Goal: Navigation & Orientation: Find specific page/section

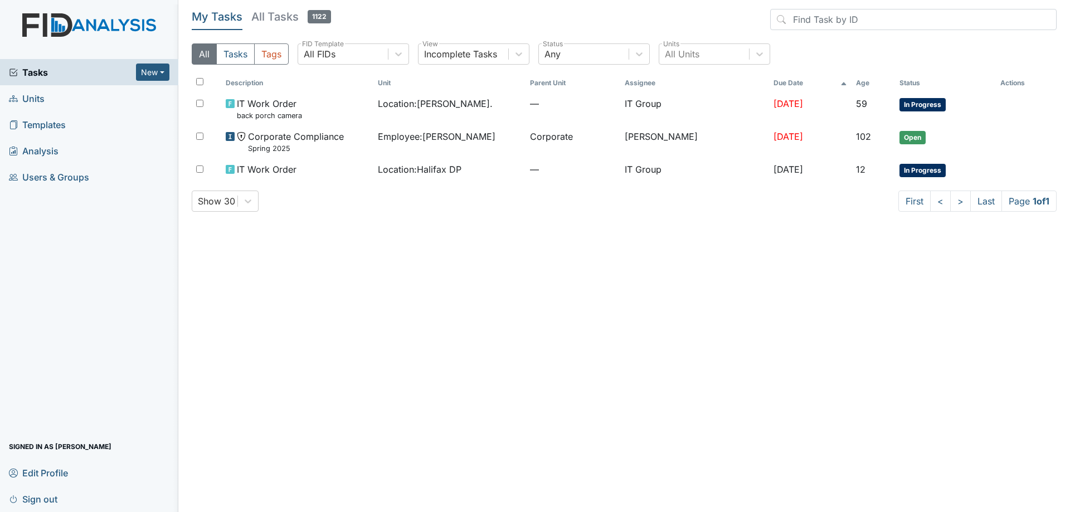
click at [293, 18] on h5 "All Tasks 1122" at bounding box center [291, 17] width 80 height 16
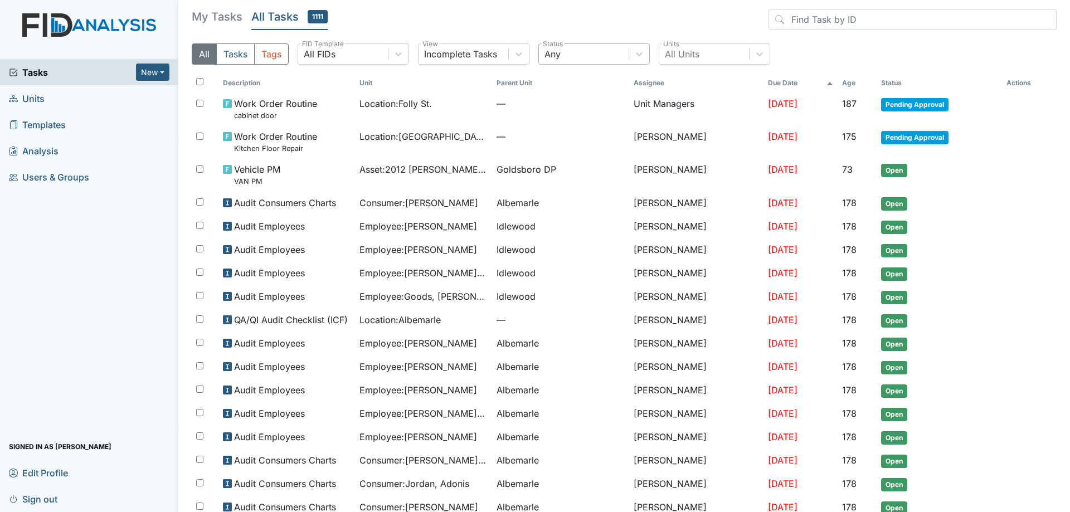
click at [573, 49] on div "Any" at bounding box center [584, 54] width 90 height 20
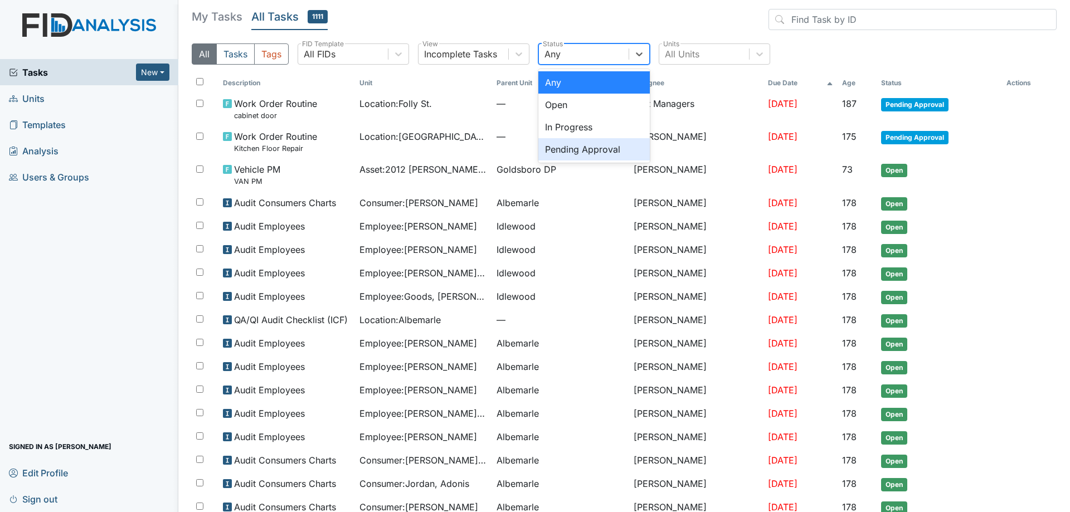
click at [588, 150] on div "Pending Approval" at bounding box center [595, 149] width 112 height 22
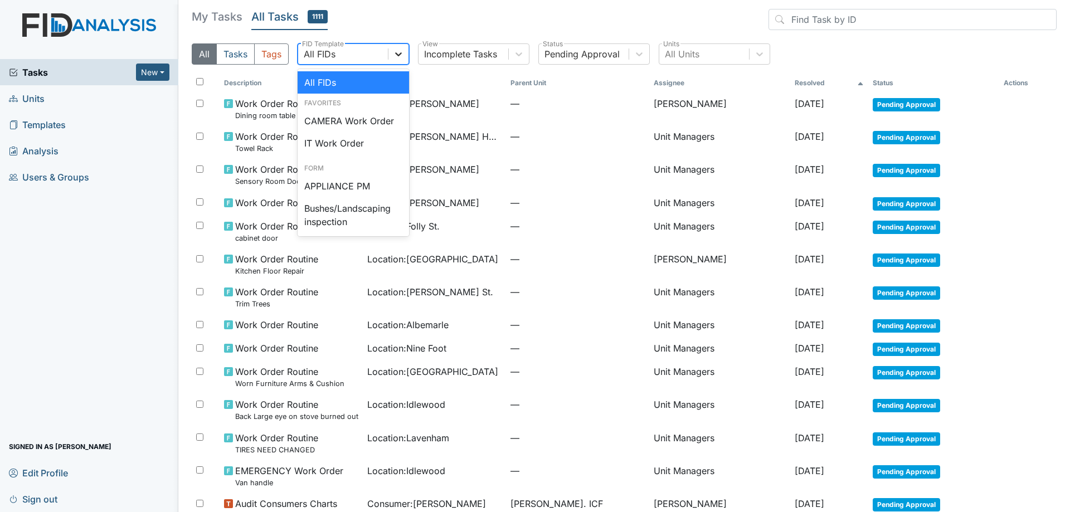
click at [408, 59] on div at bounding box center [399, 54] width 20 height 20
click at [341, 138] on div "IT Work Order" at bounding box center [354, 143] width 112 height 22
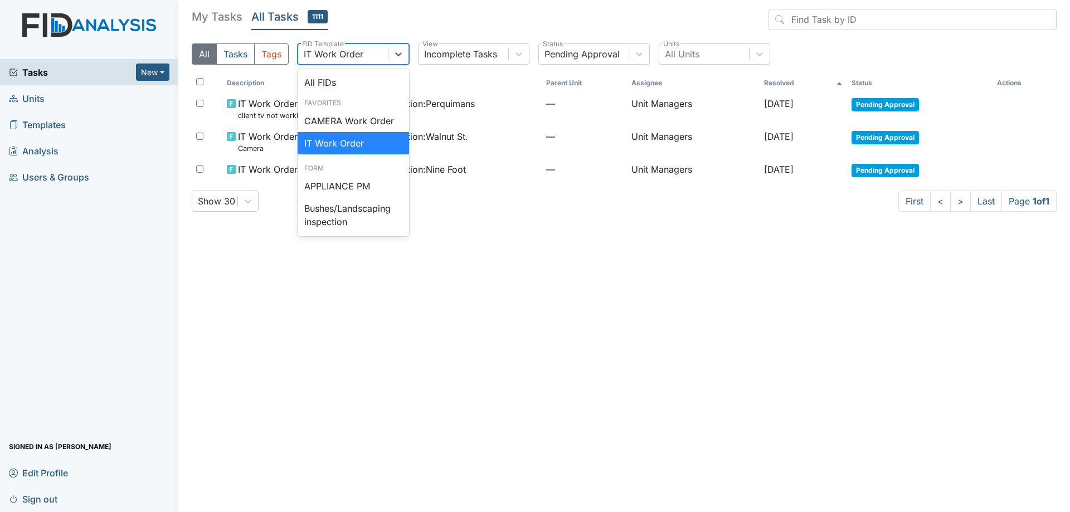
click at [361, 57] on div "IT Work Order" at bounding box center [334, 53] width 60 height 13
click at [342, 77] on div "All FIDs" at bounding box center [354, 82] width 112 height 22
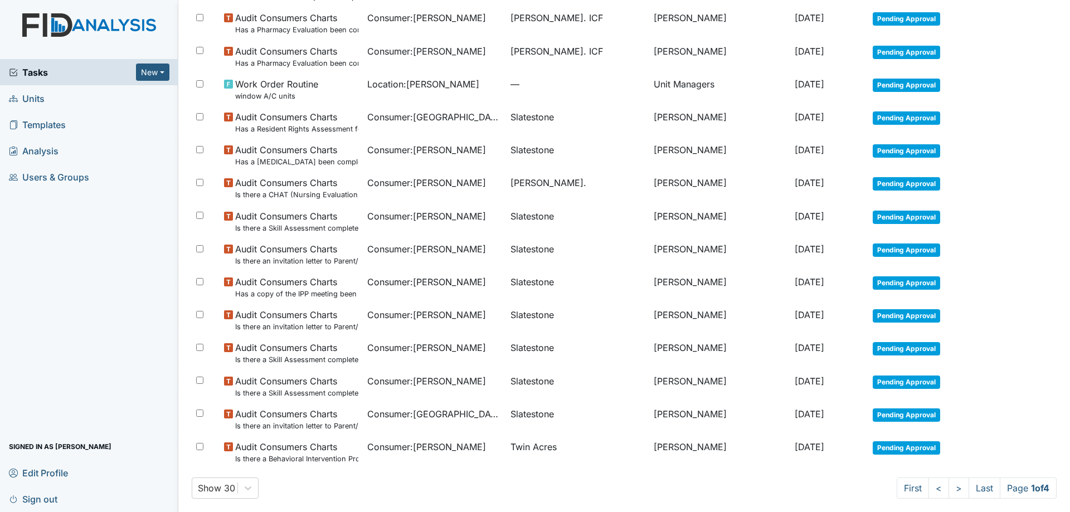
scroll to position [589, 0]
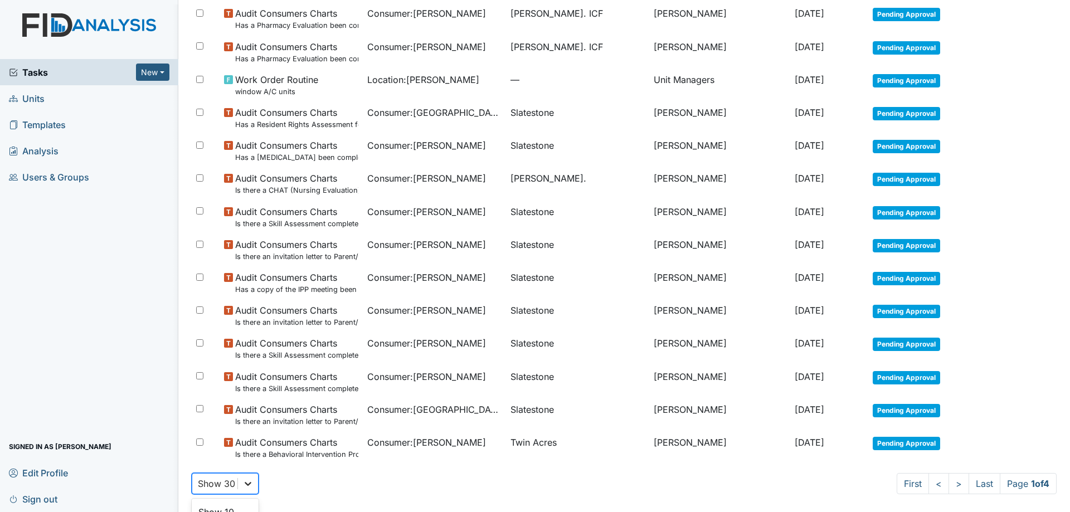
click at [247, 486] on div "option Show 40 focused, 4 of 5. 5 results available. Use Up and Down to choose …" at bounding box center [225, 483] width 67 height 21
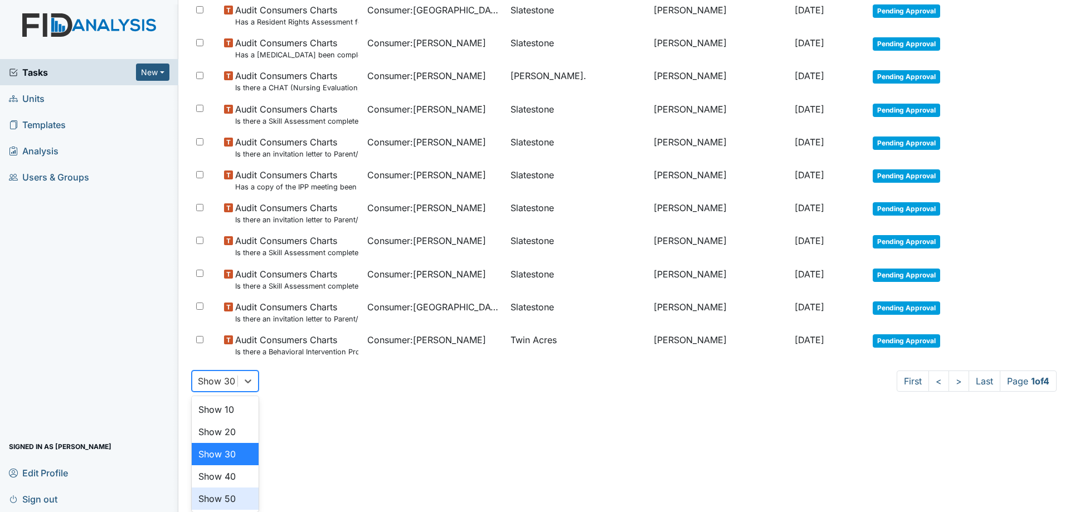
click at [229, 495] on div "Show 50" at bounding box center [225, 499] width 67 height 22
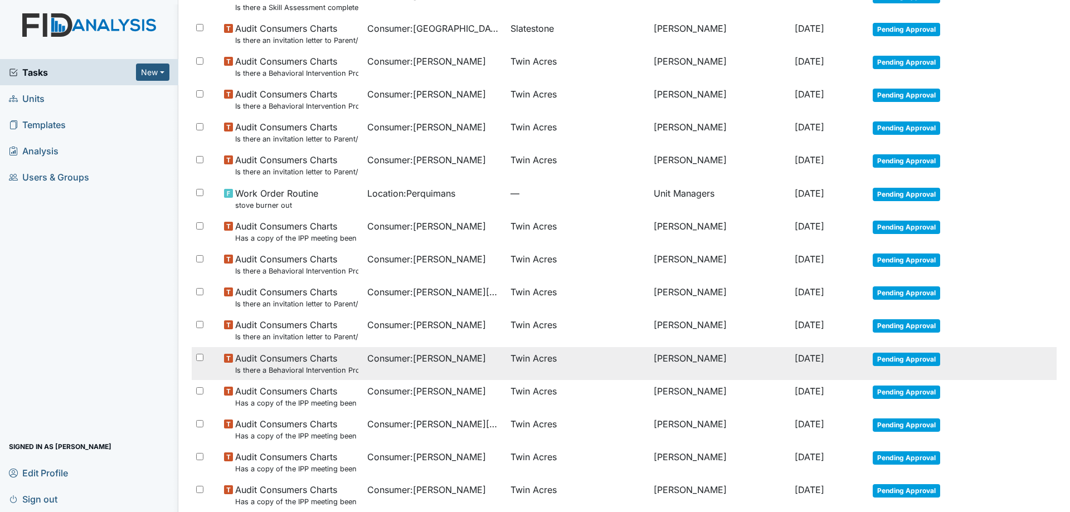
scroll to position [1249, 0]
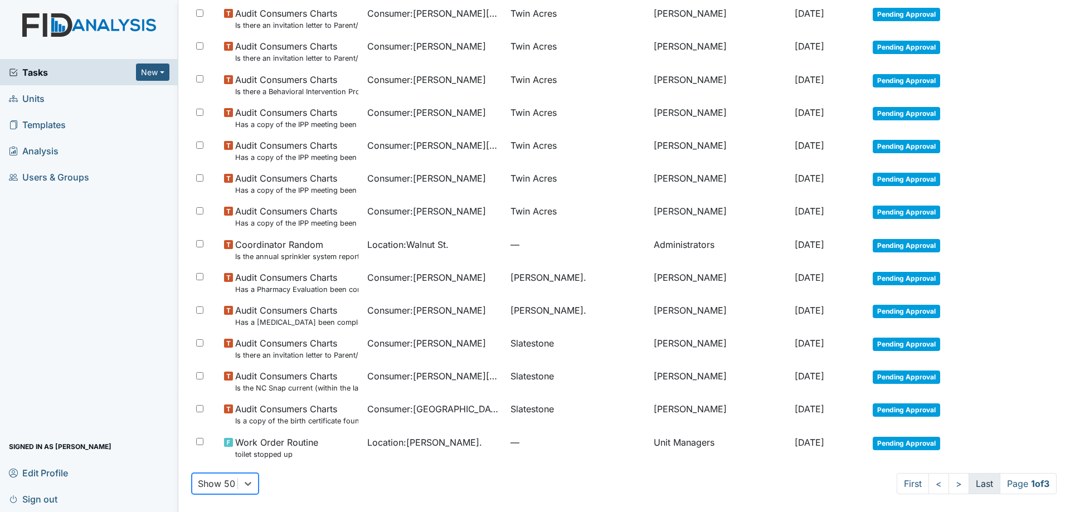
click at [978, 487] on link "Last" at bounding box center [985, 483] width 32 height 21
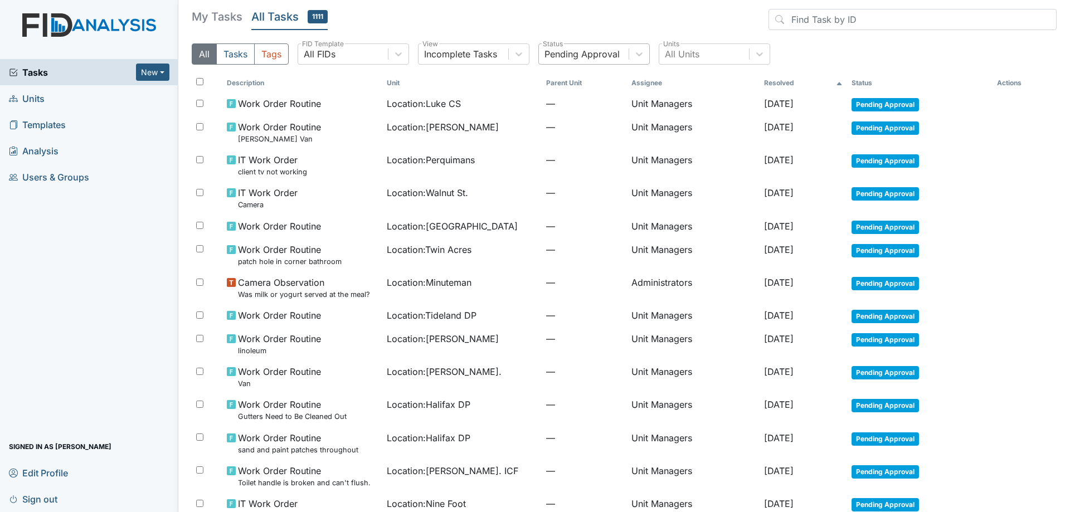
click at [578, 62] on div "Pending Approval" at bounding box center [584, 54] width 90 height 20
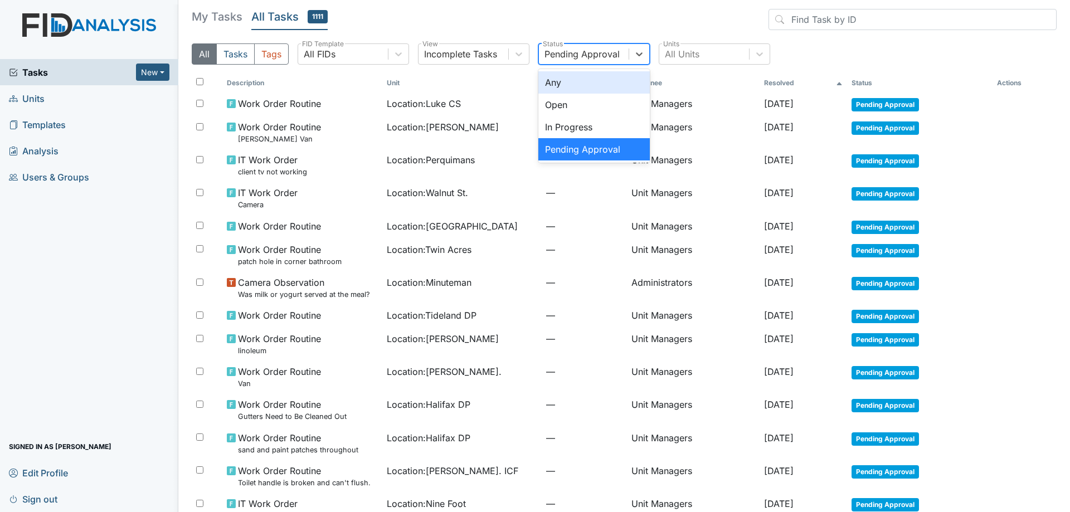
click at [576, 82] on div "Any" at bounding box center [595, 82] width 112 height 22
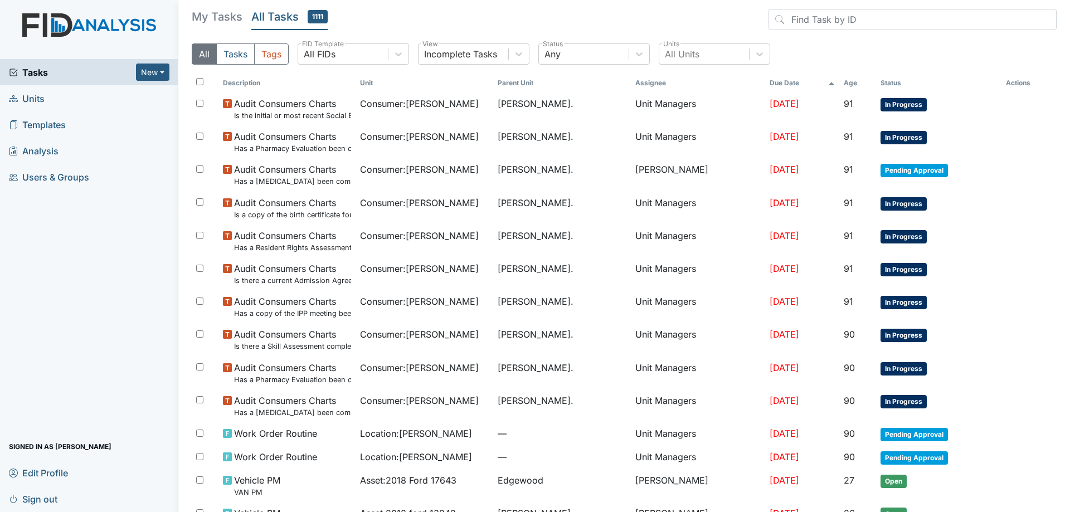
click at [219, 20] on h5 "My Tasks" at bounding box center [217, 17] width 51 height 16
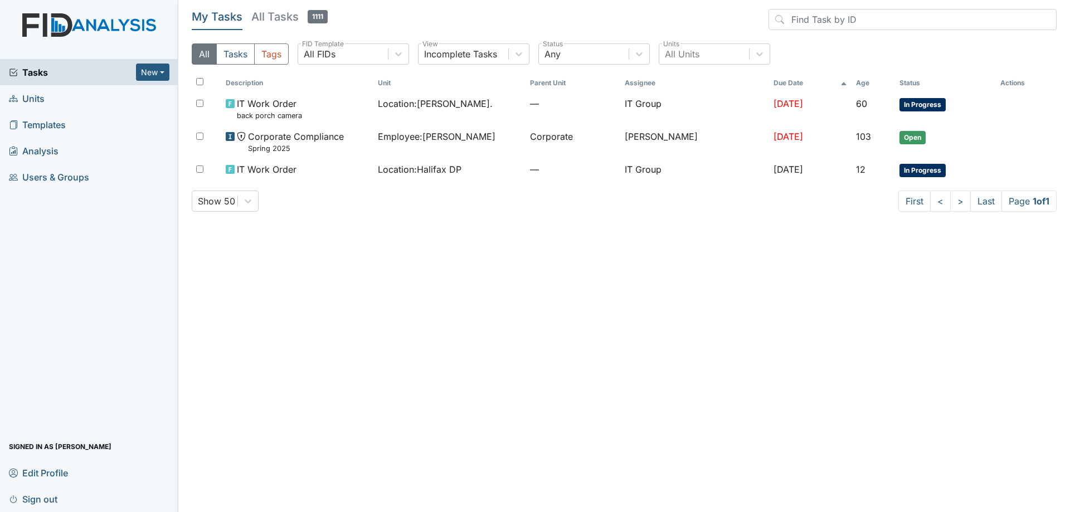
click at [390, 272] on main "My Tasks All Tasks 1111 All Tasks Tags All FIDs FID Template Incomplete Tasks V…" at bounding box center [624, 256] width 892 height 512
